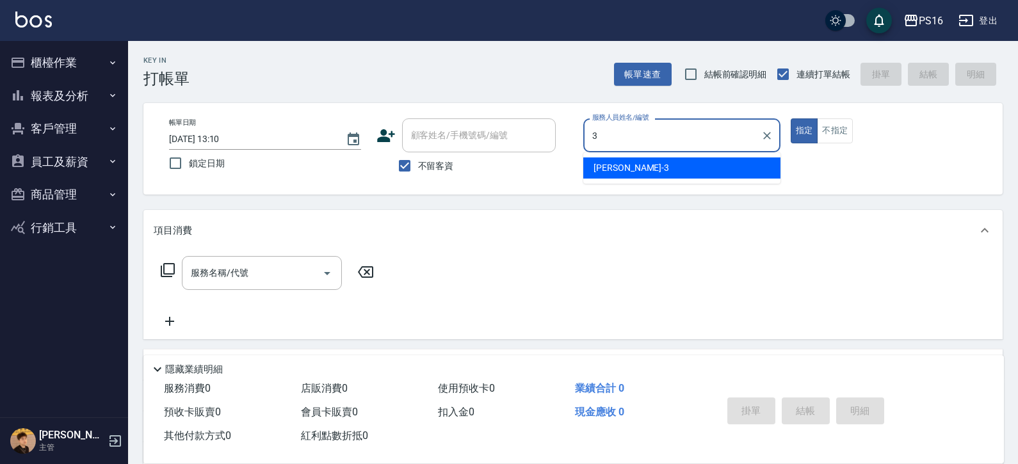
type input "[PERSON_NAME]-3"
type button "true"
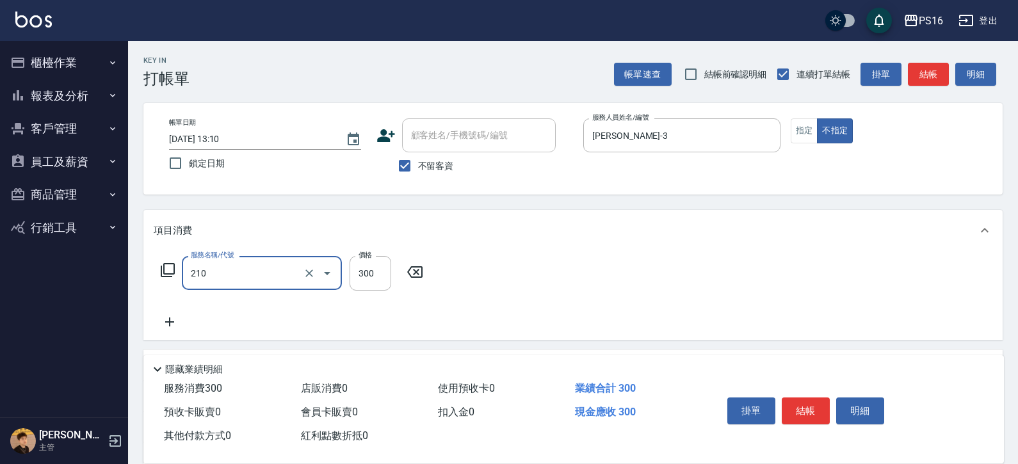
type input "[PERSON_NAME]洗髮精(210)"
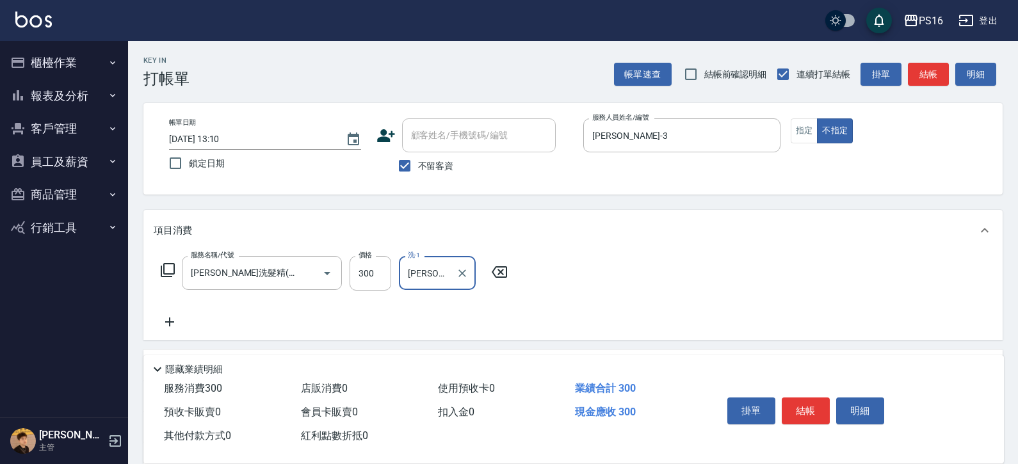
type input "[PERSON_NAME]-24"
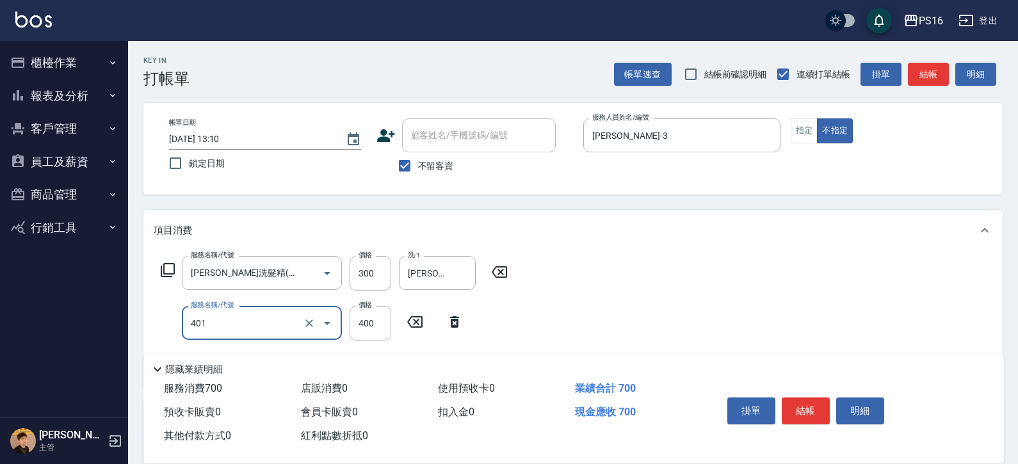
type input "剪髮(401)"
type input "200"
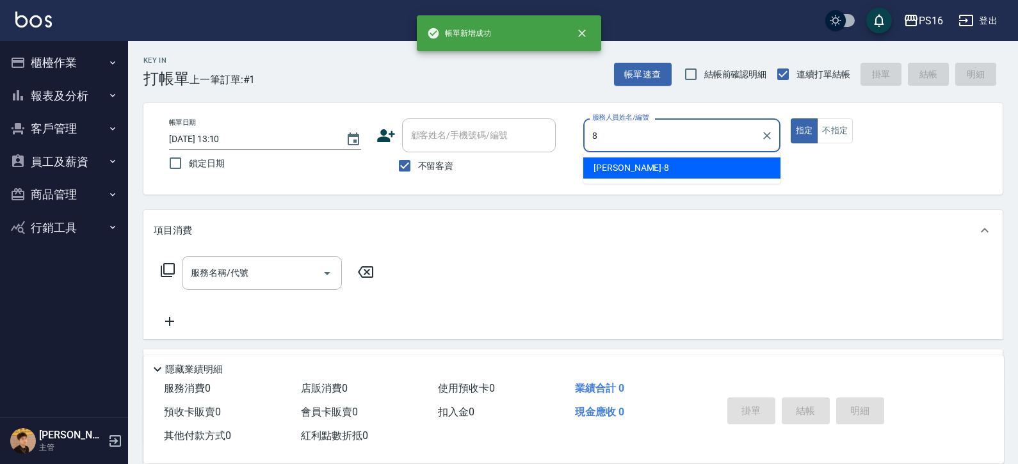
type input "[PERSON_NAME]-8"
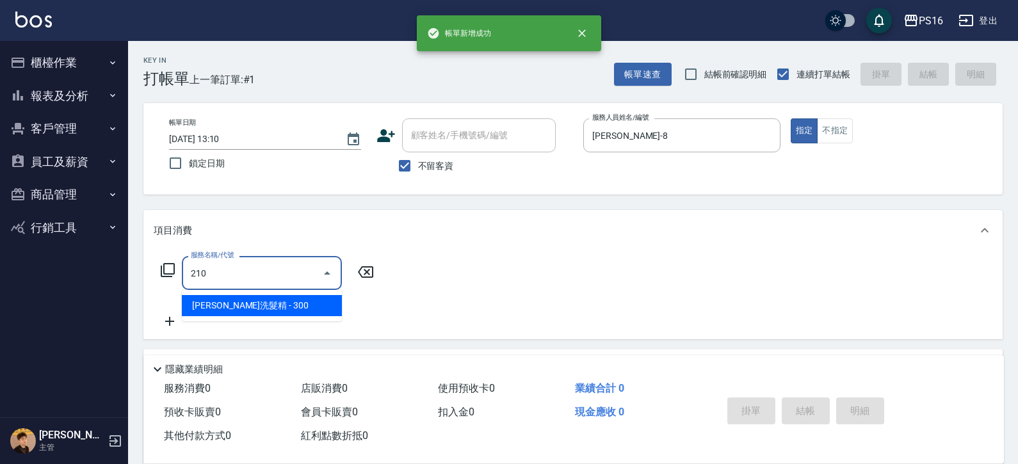
type input "[PERSON_NAME]洗髮精(210)"
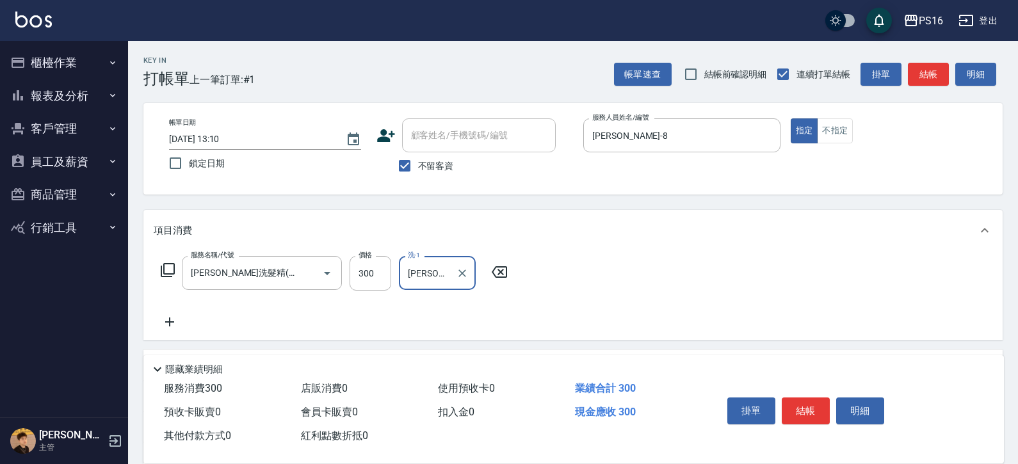
type input "[PERSON_NAME]-21"
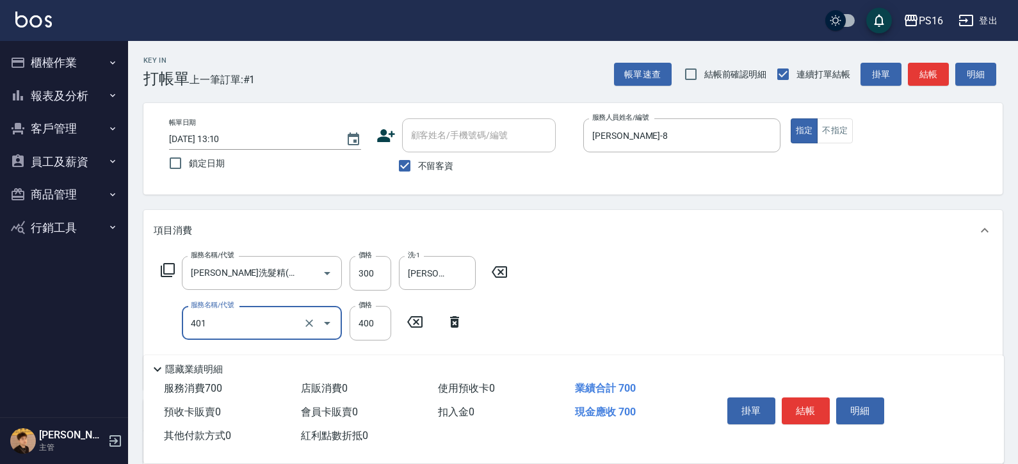
type input "剪髮(401)"
type input "250"
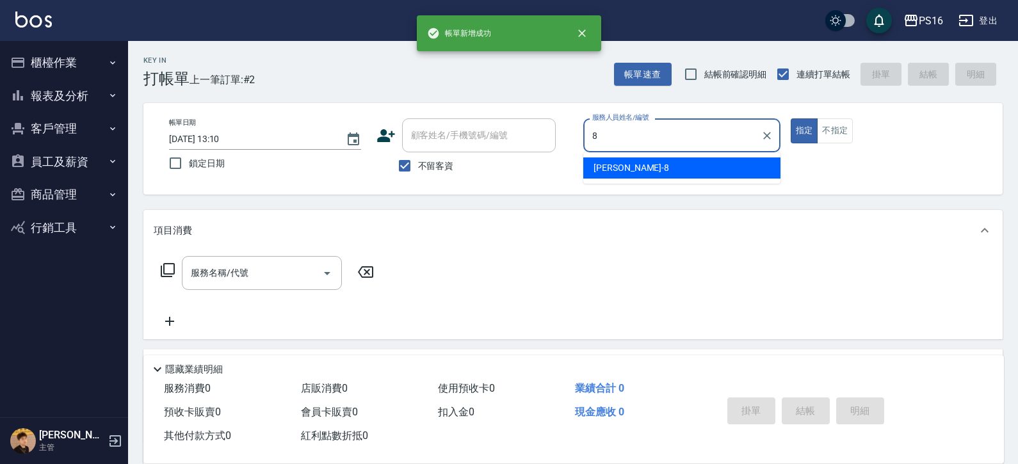
type input "[PERSON_NAME]-8"
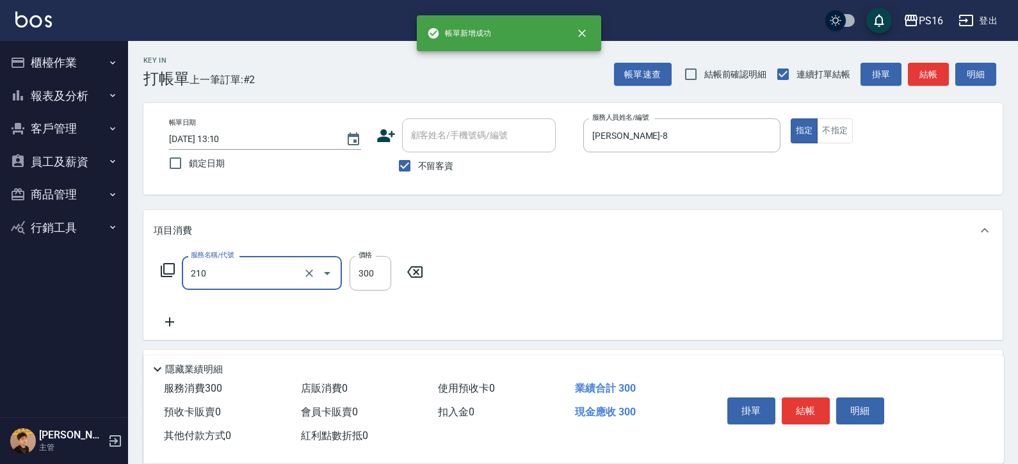
type input "[PERSON_NAME]洗髮精(210)"
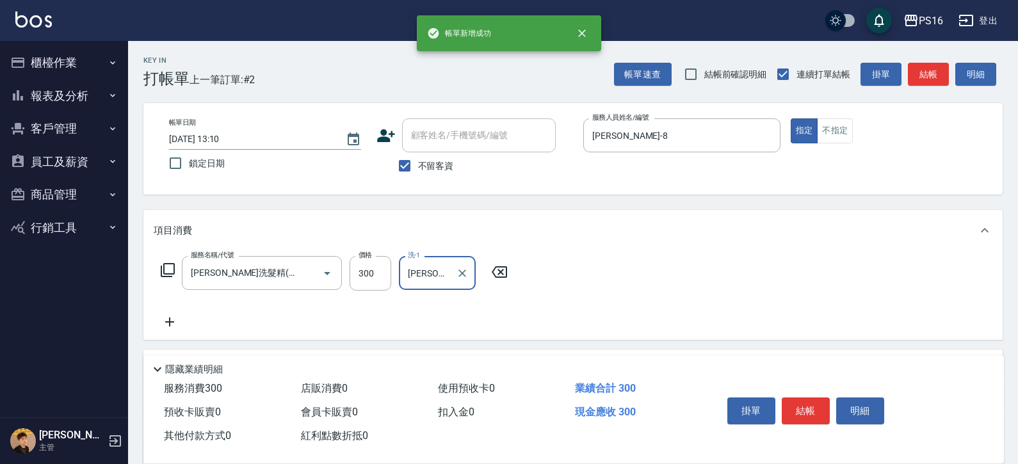
type input "[PERSON_NAME]-24"
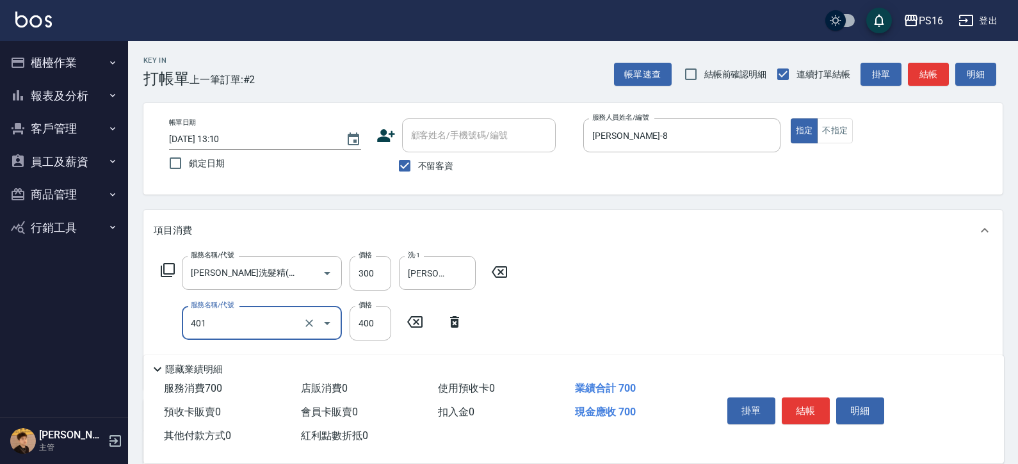
type input "剪髮(401)"
type input "250"
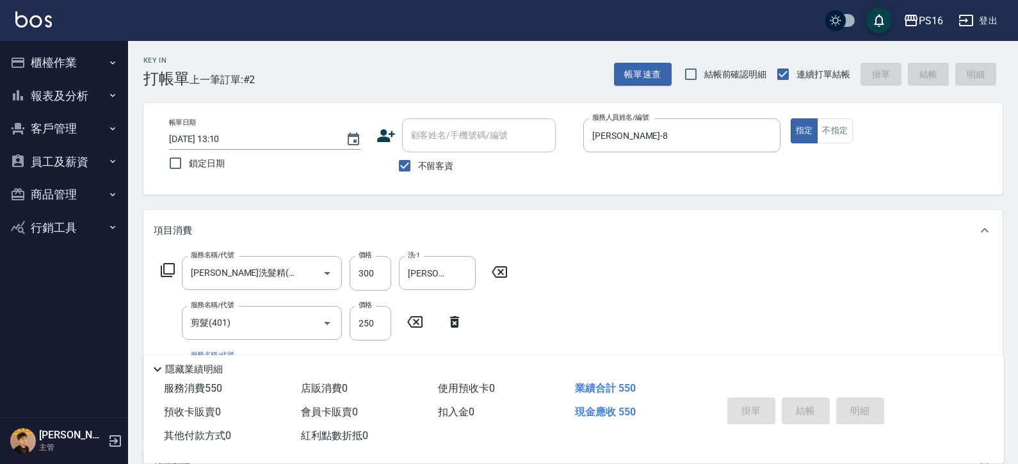
type input "[DATE] 13:11"
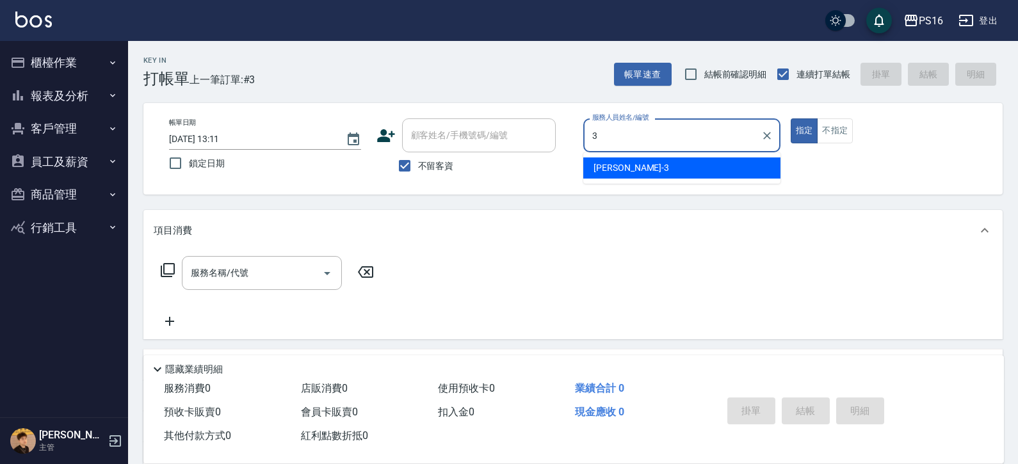
type input "[PERSON_NAME]-3"
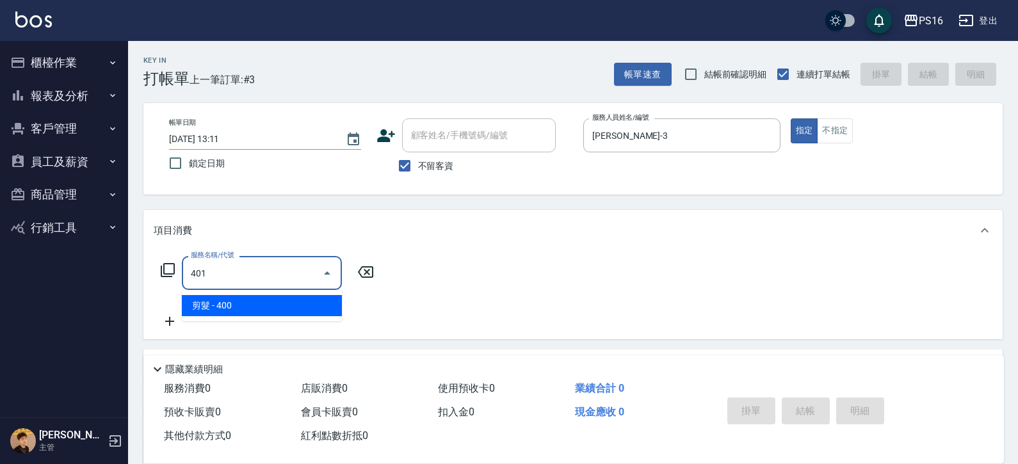
type input "剪髮(401)"
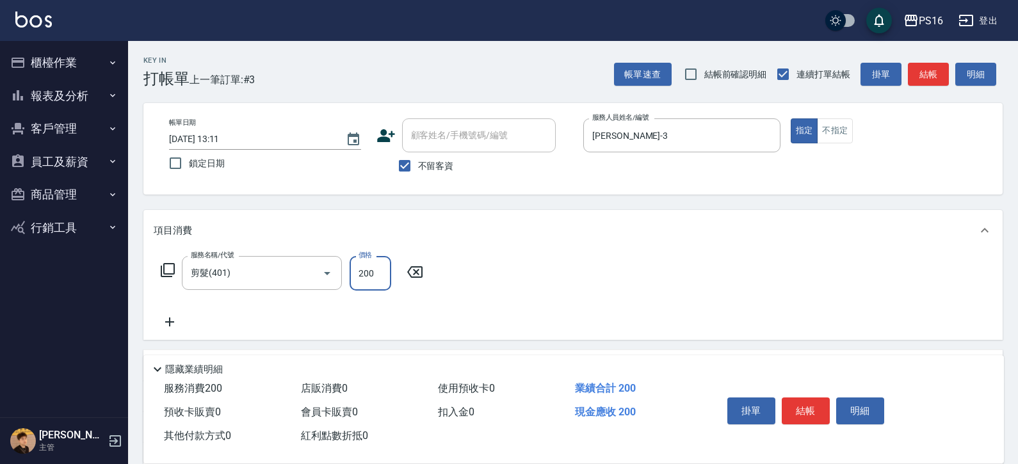
type input "200"
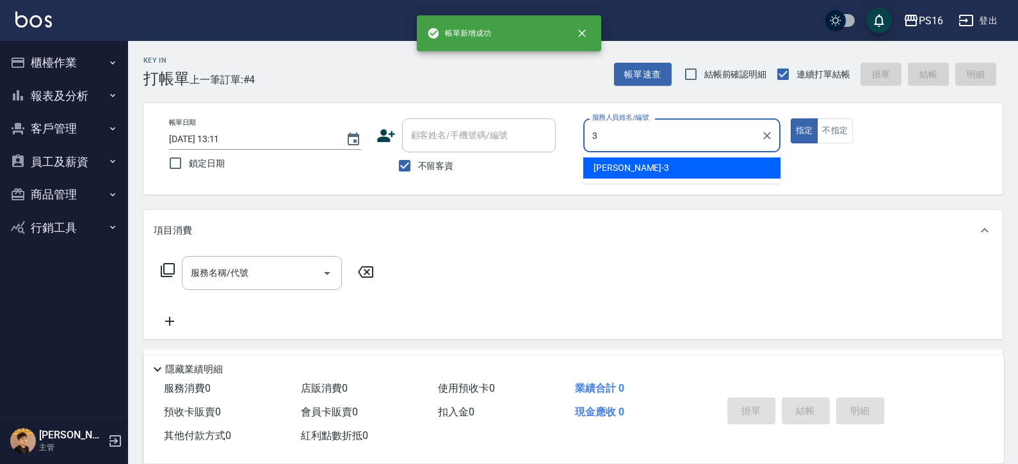
type input "[PERSON_NAME]-3"
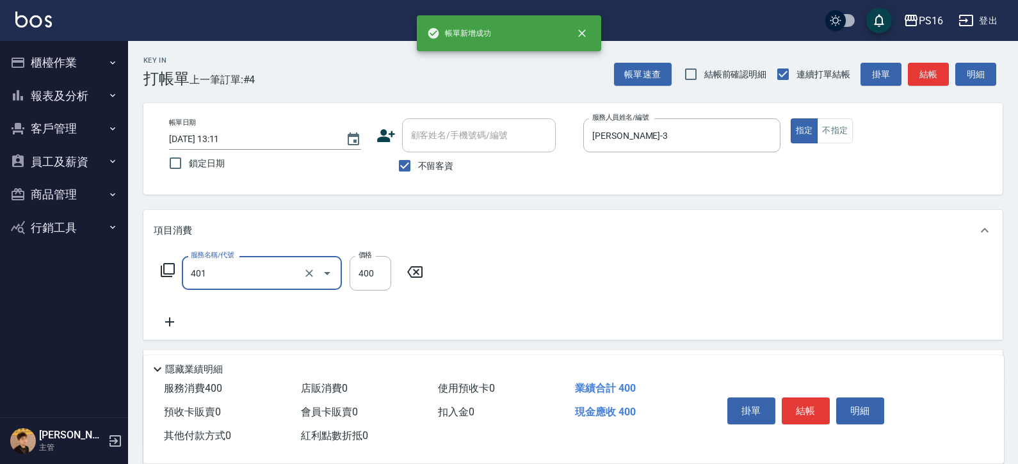
type input "剪髮(401)"
type input "200"
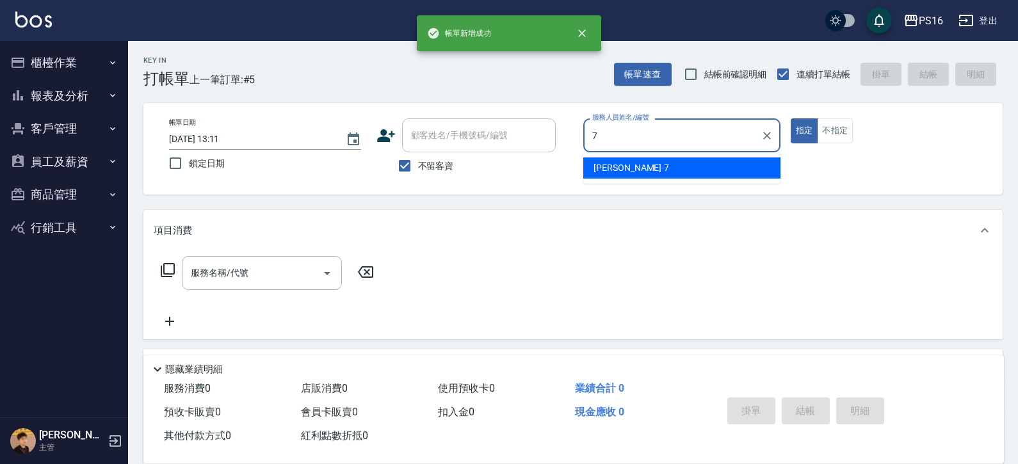
type input "[PERSON_NAME]-7"
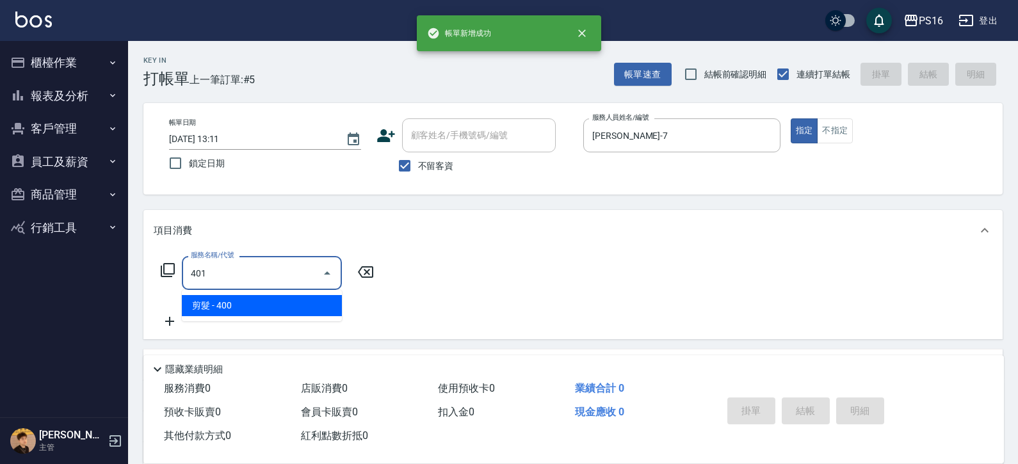
type input "剪髮(401)"
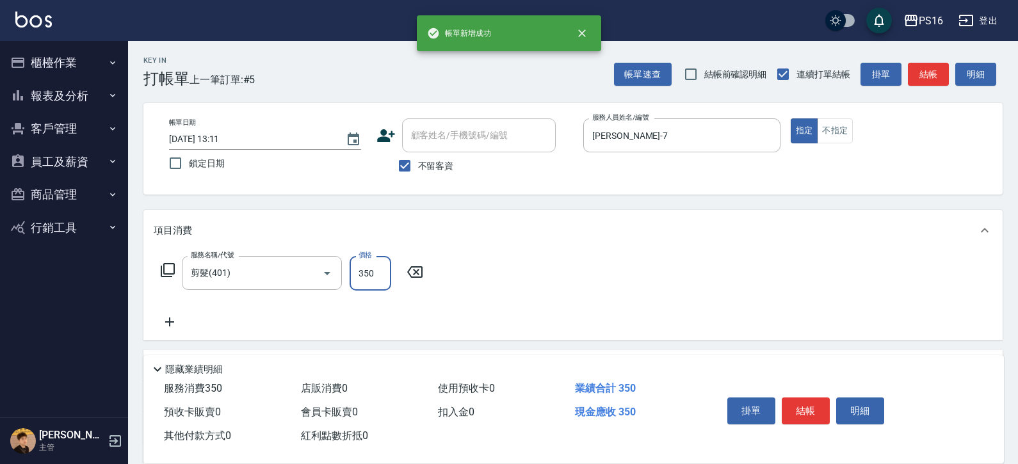
type input "350"
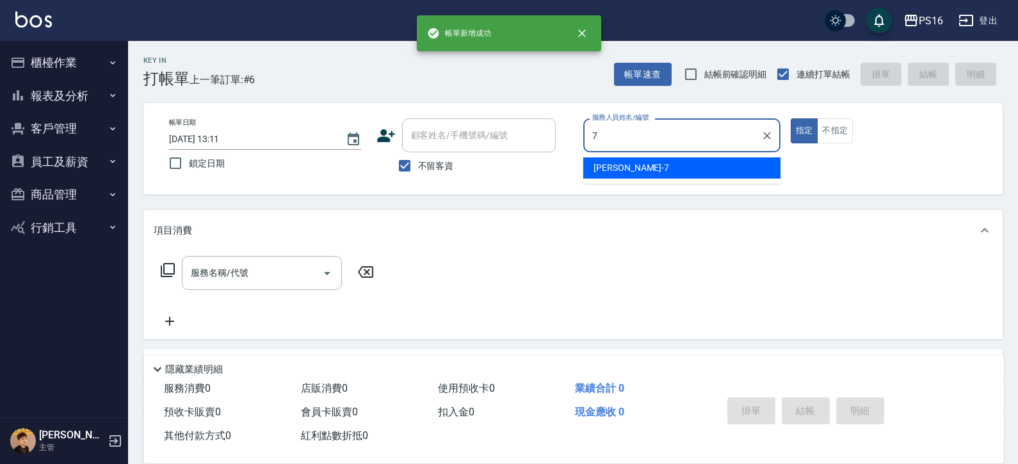
type input "[PERSON_NAME]-7"
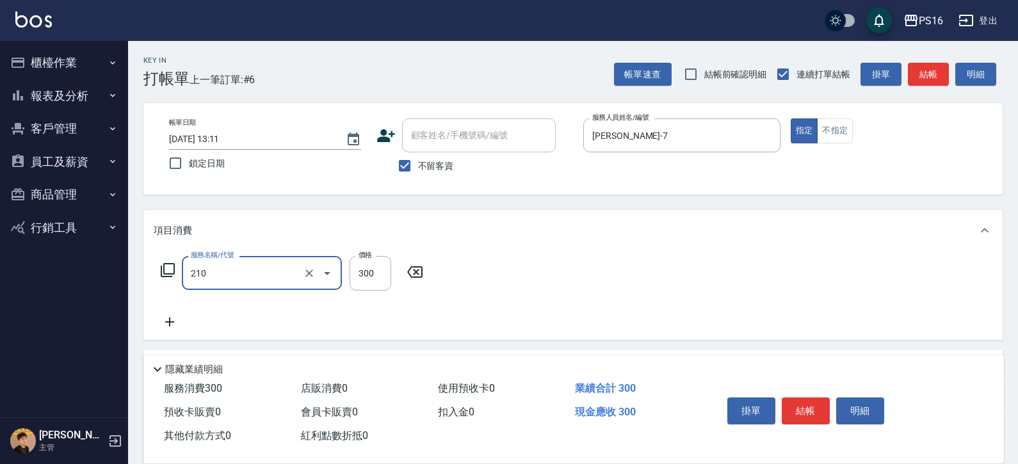
type input "[PERSON_NAME]洗髮精(210)"
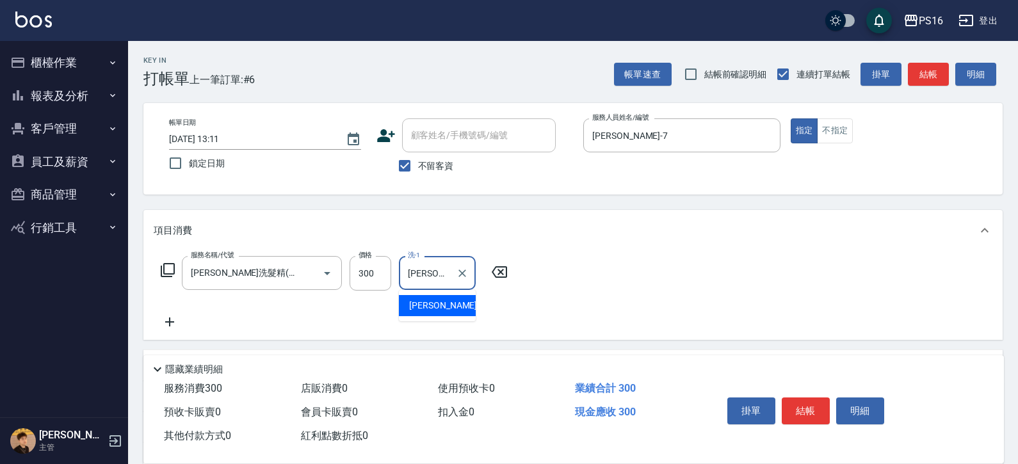
type input "[PERSON_NAME]-20"
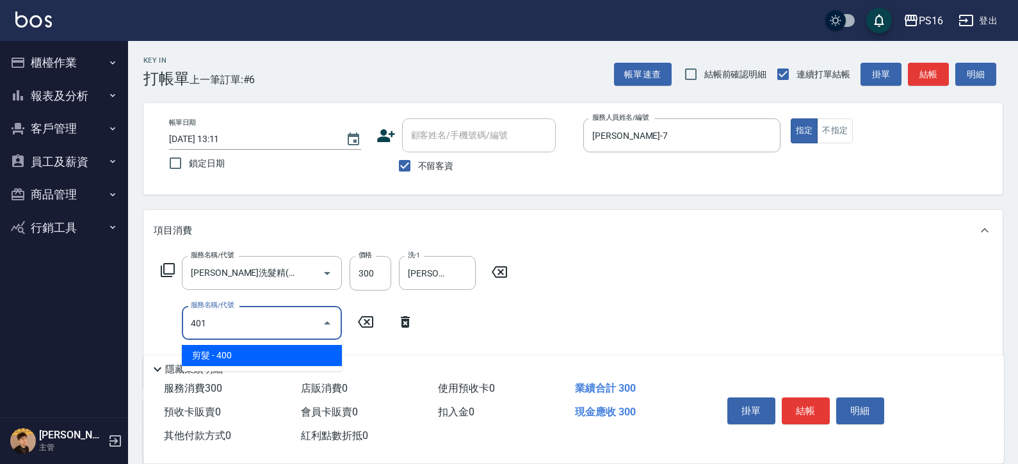
type input "剪髮(401)"
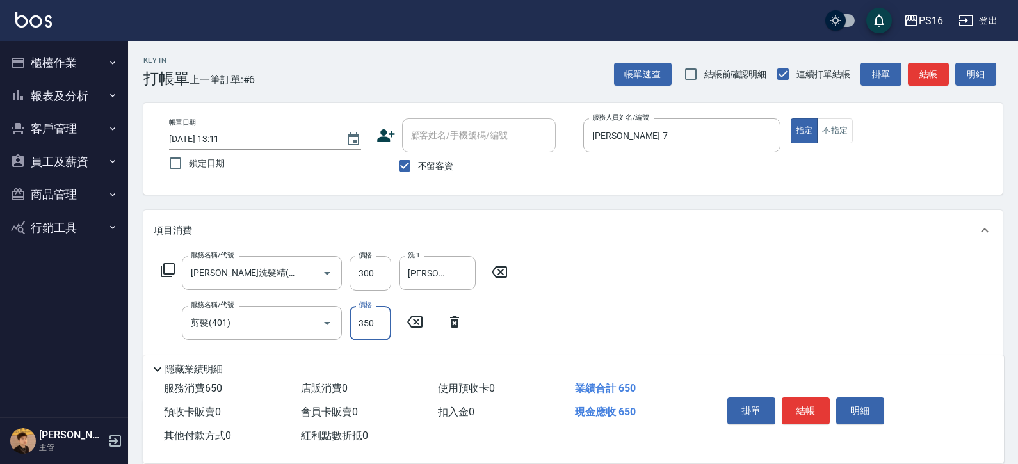
type input "350"
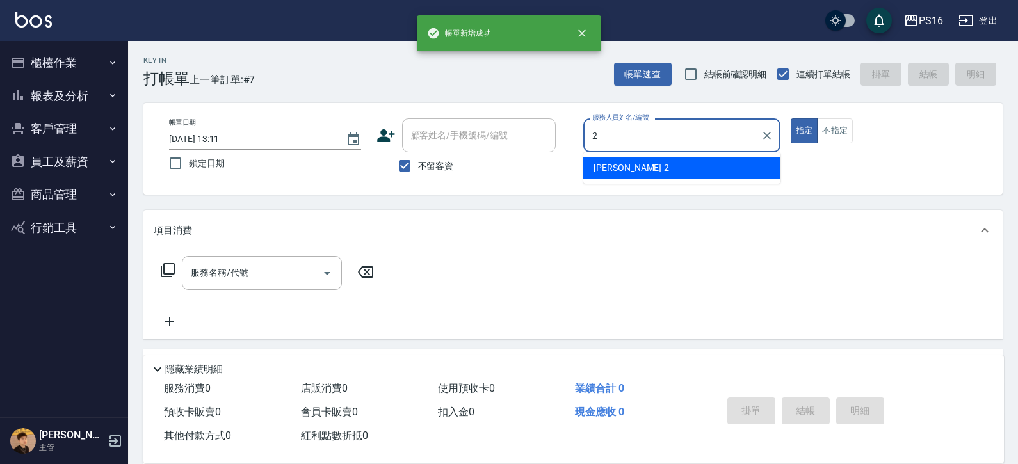
type input "[PERSON_NAME]-2"
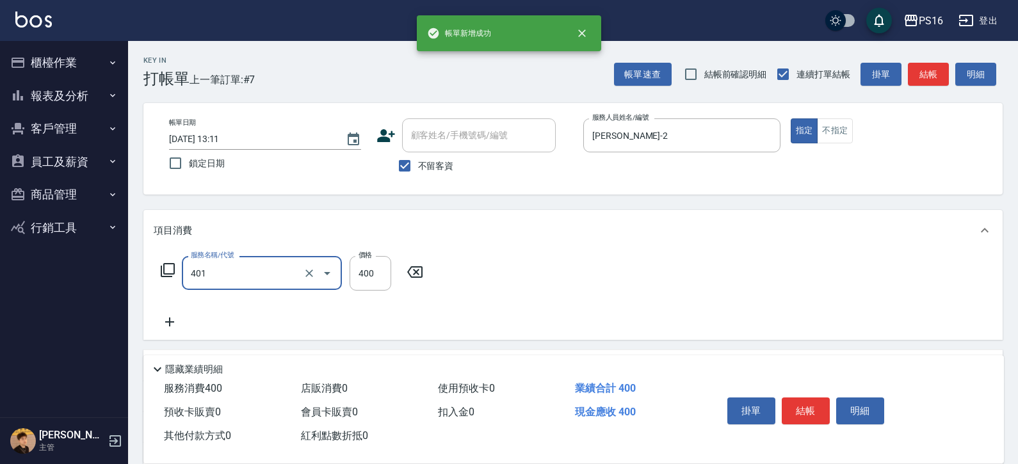
type input "剪髮(401)"
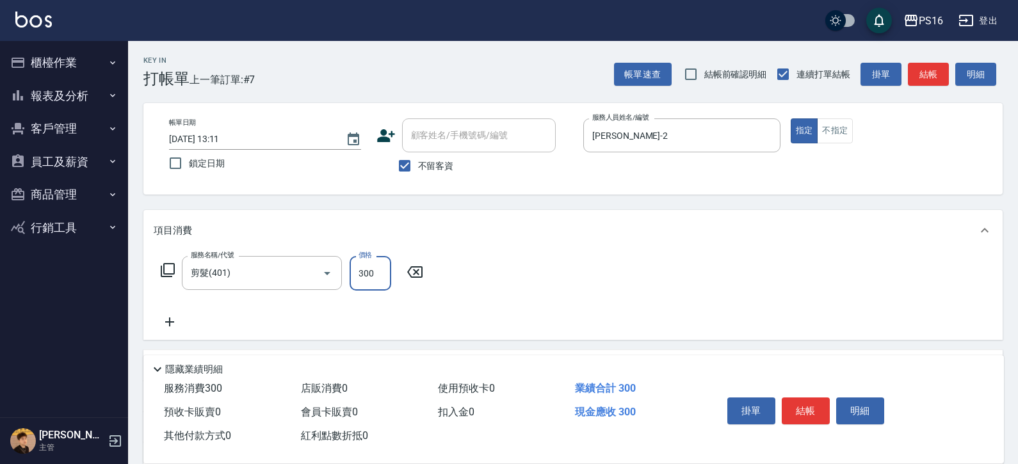
type input "300"
